Goal: Navigation & Orientation: Find specific page/section

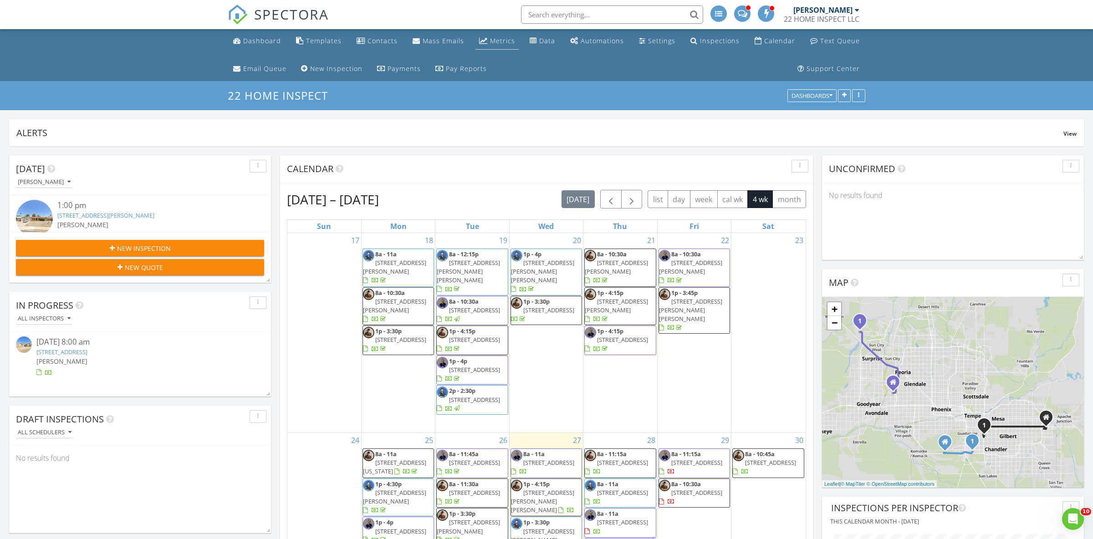
click at [506, 47] on link "Metrics" at bounding box center [497, 41] width 43 height 17
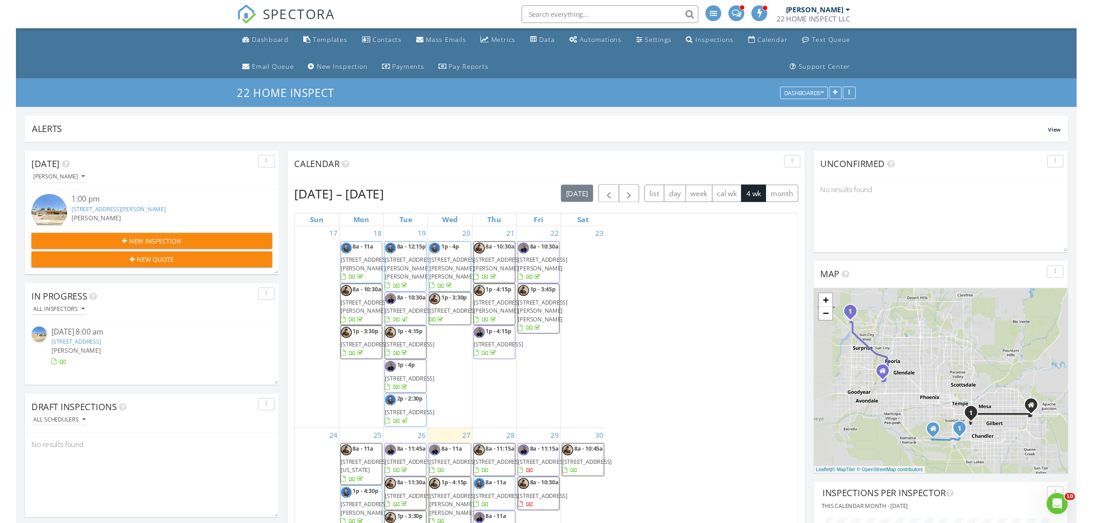
scroll to position [173, 262]
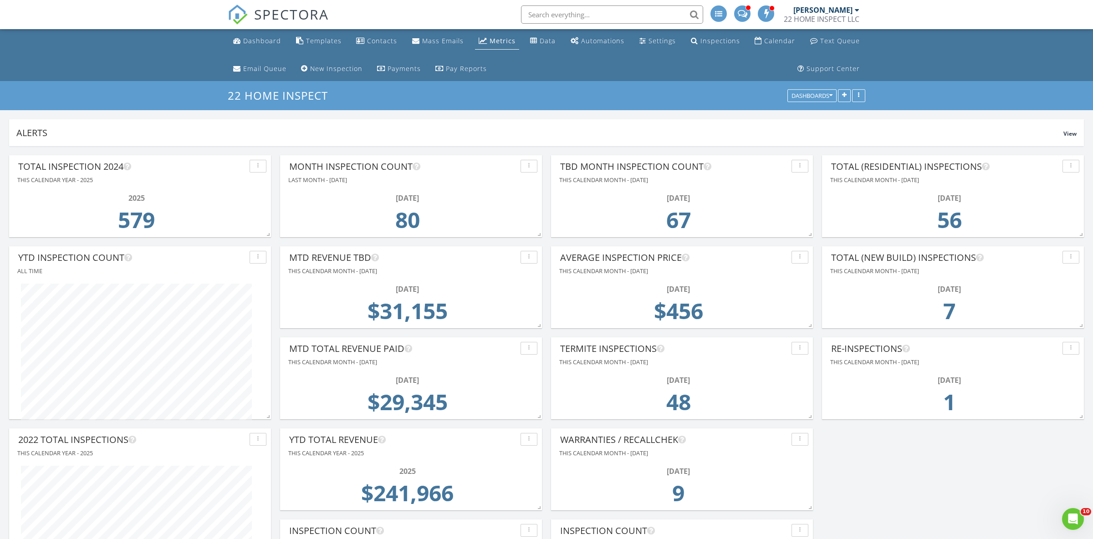
scroll to position [173, 262]
click at [264, 41] on div "Dashboard" at bounding box center [262, 40] width 38 height 9
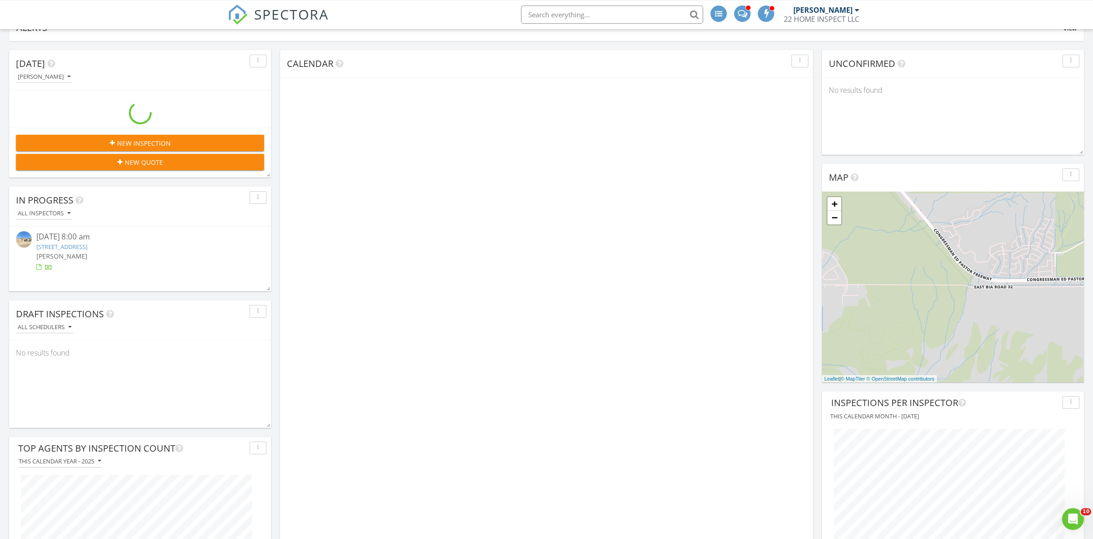
scroll to position [139, 0]
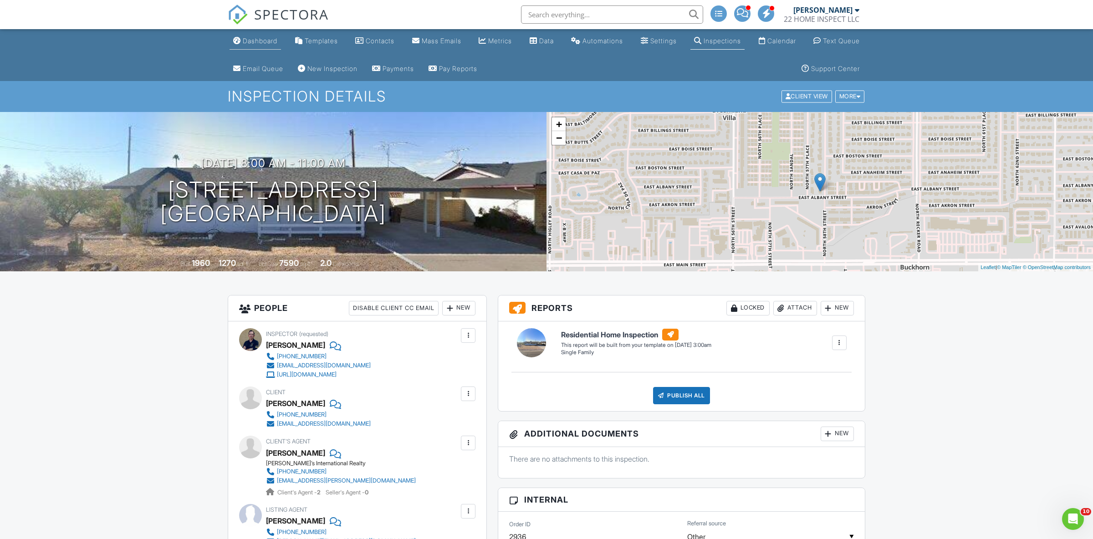
click at [269, 44] on div "Dashboard" at bounding box center [260, 41] width 35 height 8
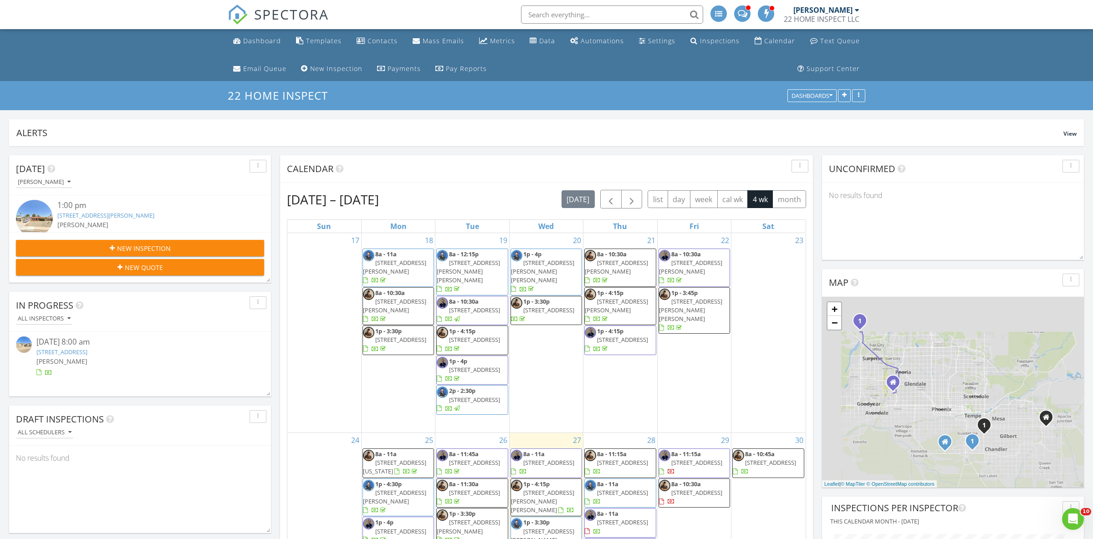
scroll to position [173, 262]
